Goal: Transaction & Acquisition: Purchase product/service

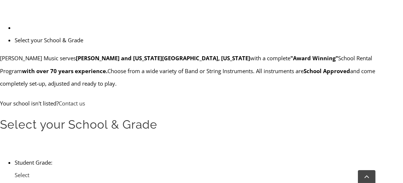
scroll to position [212, 0]
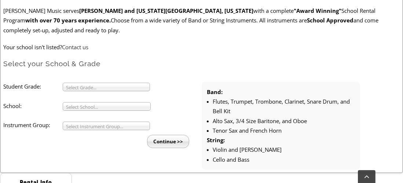
click at [96, 84] on span "Select Grade..." at bounding box center [103, 87] width 74 height 9
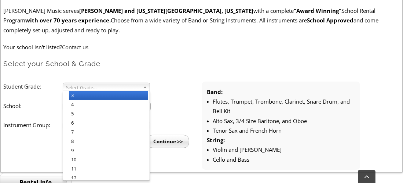
click at [86, 95] on li "3" at bounding box center [108, 95] width 79 height 9
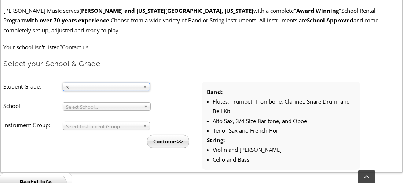
click at [106, 102] on span "Select School..." at bounding box center [103, 106] width 75 height 9
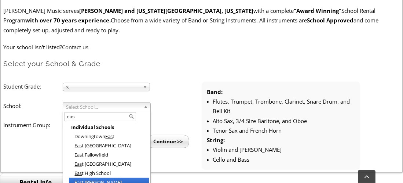
type input "eas"
click at [92, 182] on li "Eas t [PERSON_NAME]" at bounding box center [109, 182] width 80 height 9
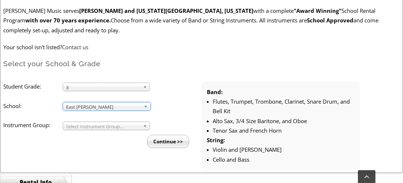
click at [125, 127] on span "Select Instrument Group..." at bounding box center [103, 126] width 74 height 9
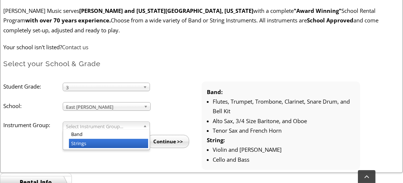
click at [112, 139] on li "Strings" at bounding box center [108, 143] width 79 height 9
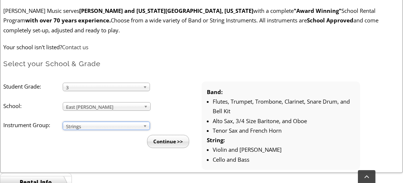
click at [167, 139] on input "Continue >>" at bounding box center [168, 141] width 42 height 13
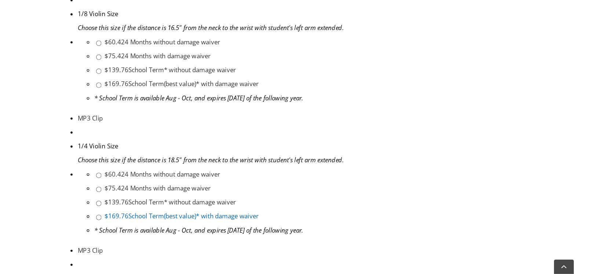
scroll to position [414, 0]
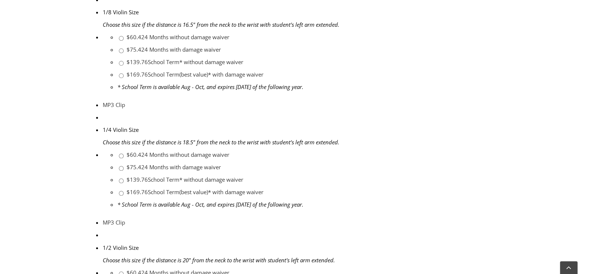
drag, startPoint x: 365, startPoint y: 1, endPoint x: 442, endPoint y: 107, distance: 131.9
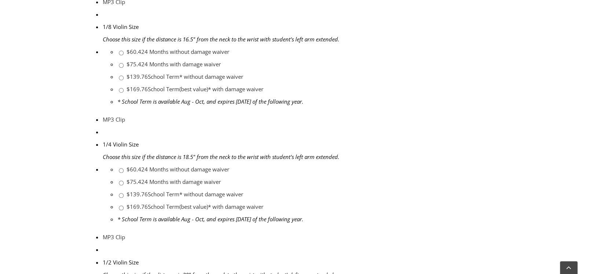
scroll to position [392, 0]
